Goal: Information Seeking & Learning: Learn about a topic

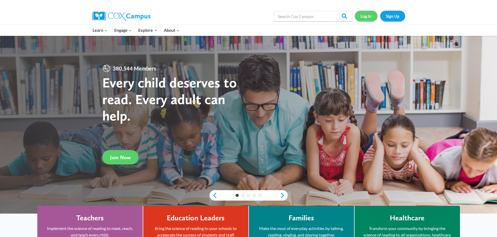
click at [364, 16] on link "Log In" at bounding box center [365, 16] width 23 height 11
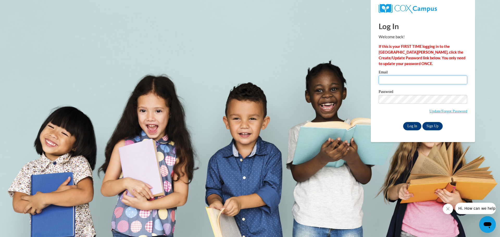
type input "sosborne@lccaa.net"
click at [410, 126] on input "Log In" at bounding box center [412, 126] width 18 height 8
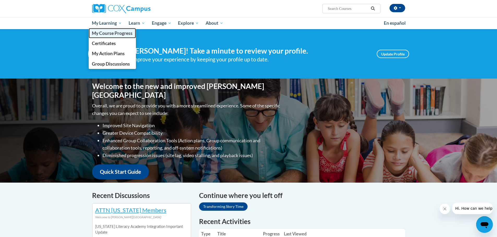
click at [111, 30] on link "My Course Progress" at bounding box center [112, 33] width 47 height 10
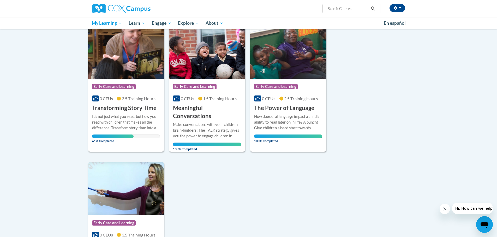
scroll to position [78, 0]
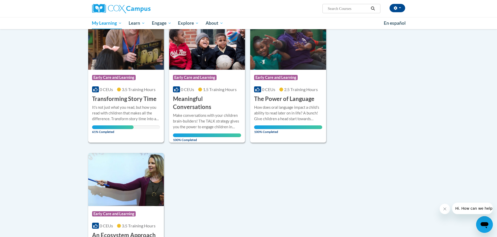
click at [122, 97] on h3 "Transforming Story Time" at bounding box center [124, 99] width 64 height 8
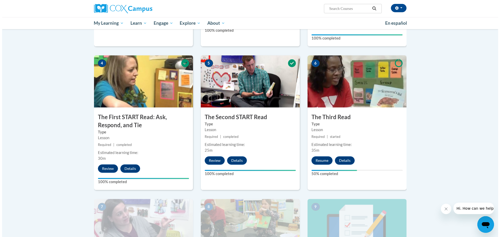
scroll to position [261, 0]
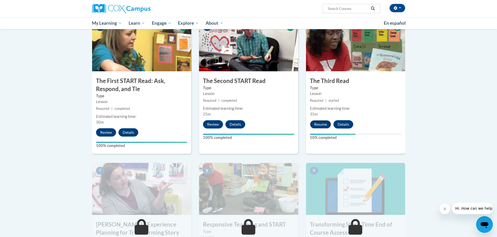
click at [319, 123] on button "Resume" at bounding box center [320, 124] width 21 height 8
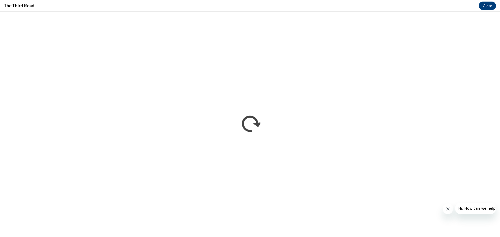
scroll to position [0, 0]
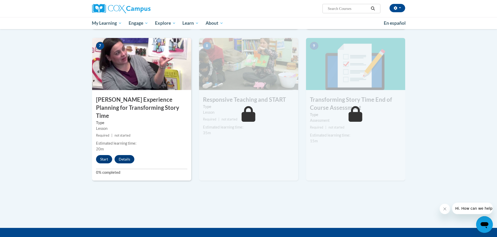
scroll to position [391, 0]
